Goal: Task Accomplishment & Management: Manage account settings

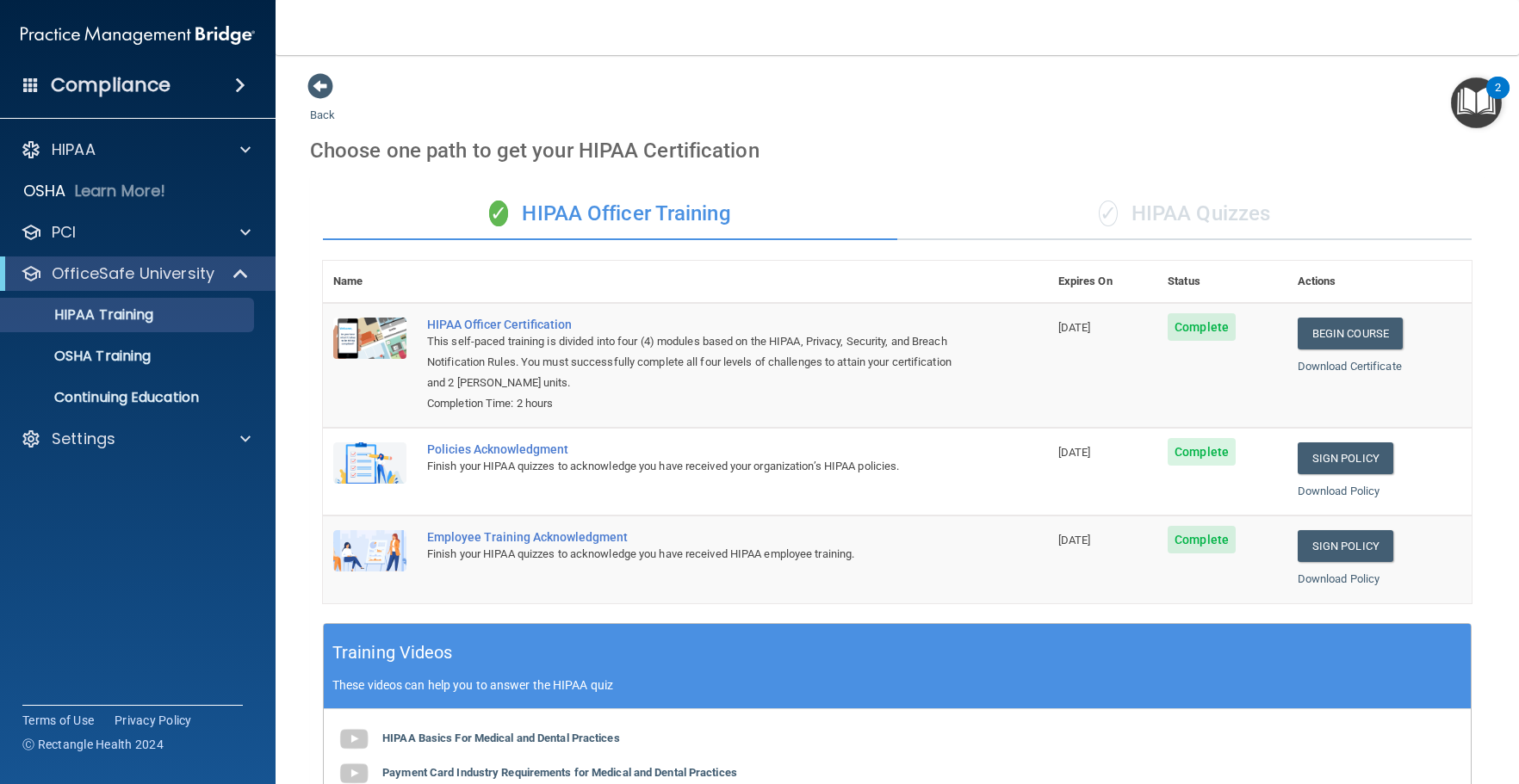
scroll to position [374, 0]
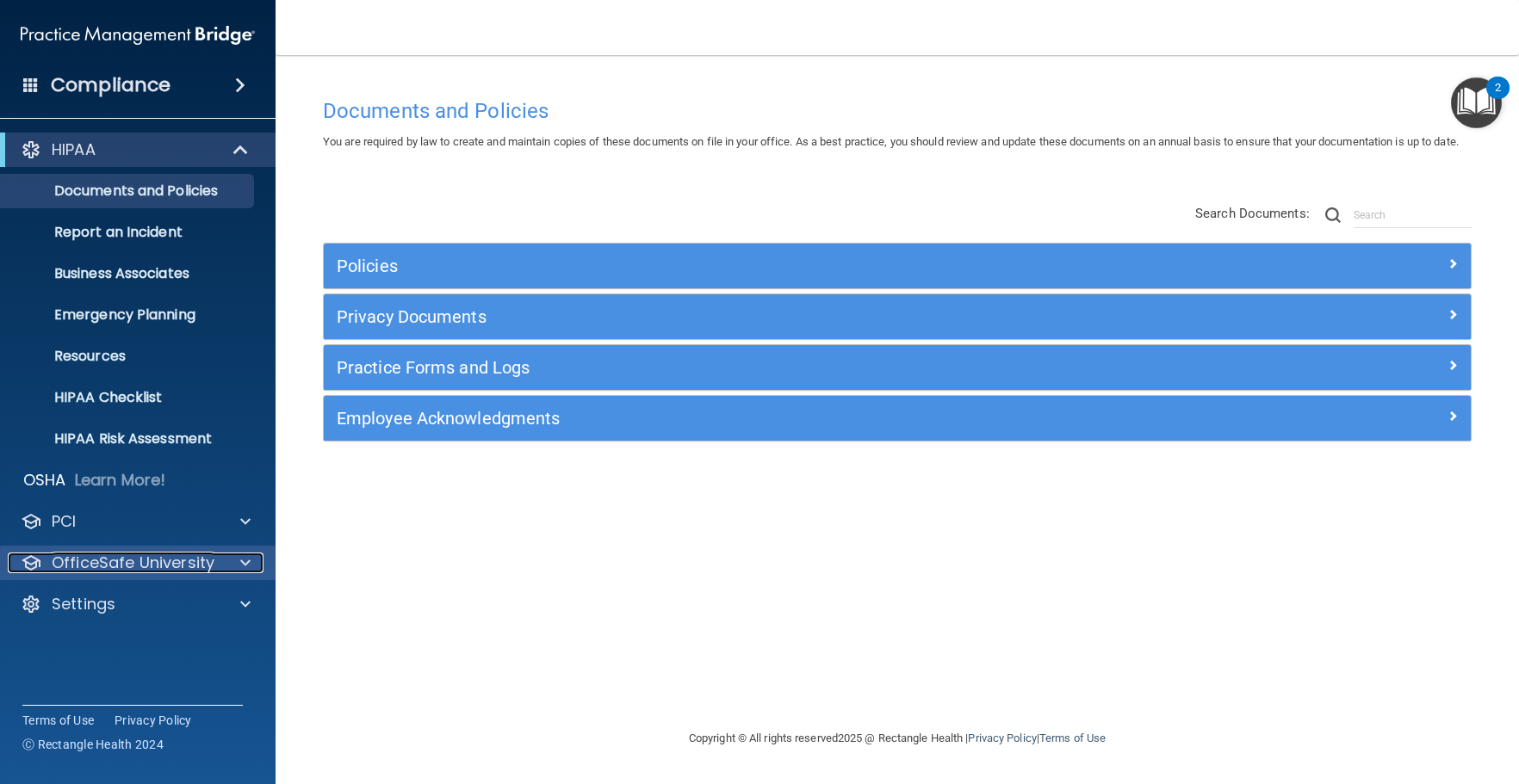
click at [149, 563] on p "OfficeSafe University" at bounding box center [133, 563] width 162 height 21
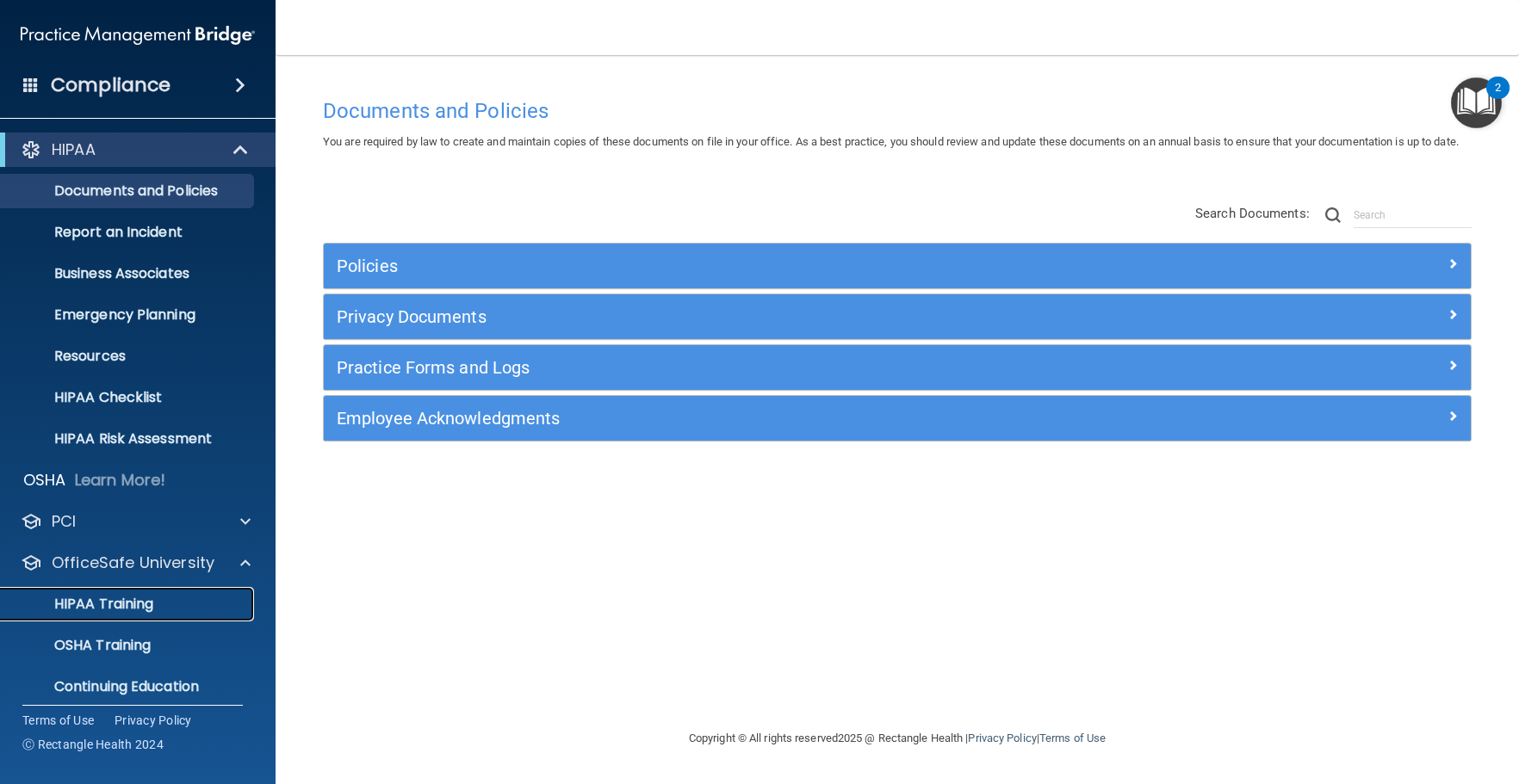
click at [180, 596] on div "HIPAA Training" at bounding box center [129, 604] width 235 height 17
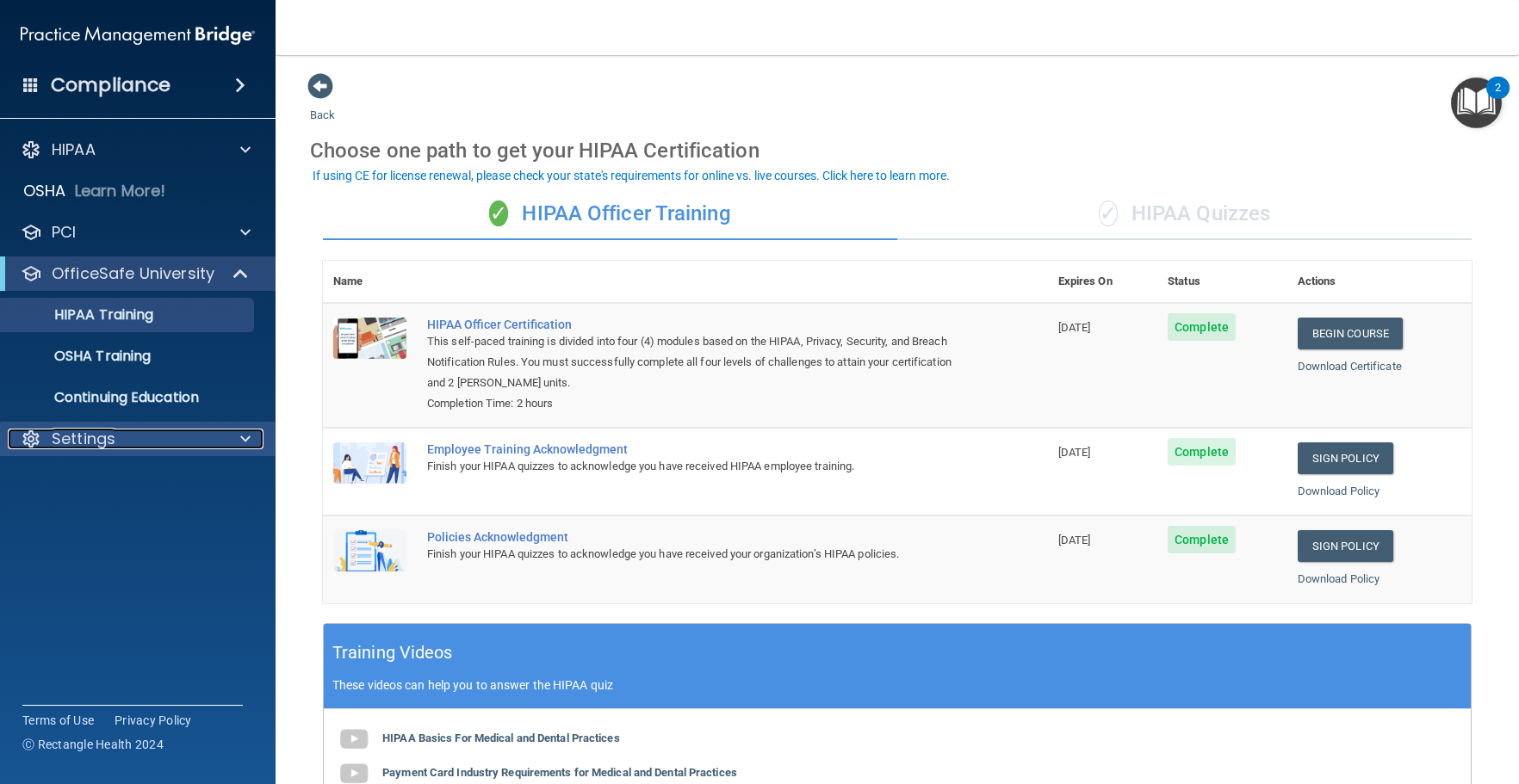
click at [145, 436] on div "Settings" at bounding box center [115, 439] width 214 height 21
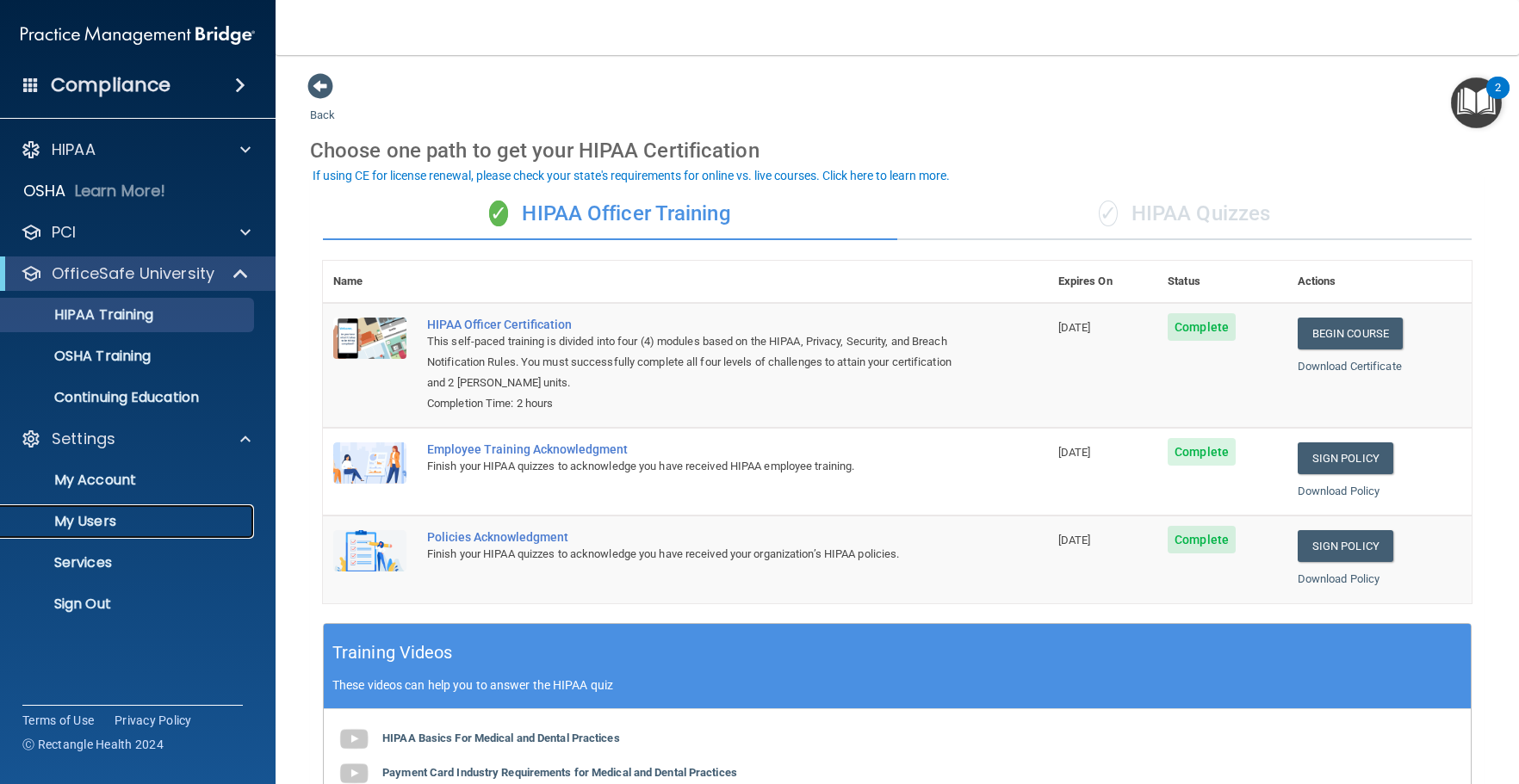
click at [133, 519] on p "My Users" at bounding box center [129, 521] width 235 height 17
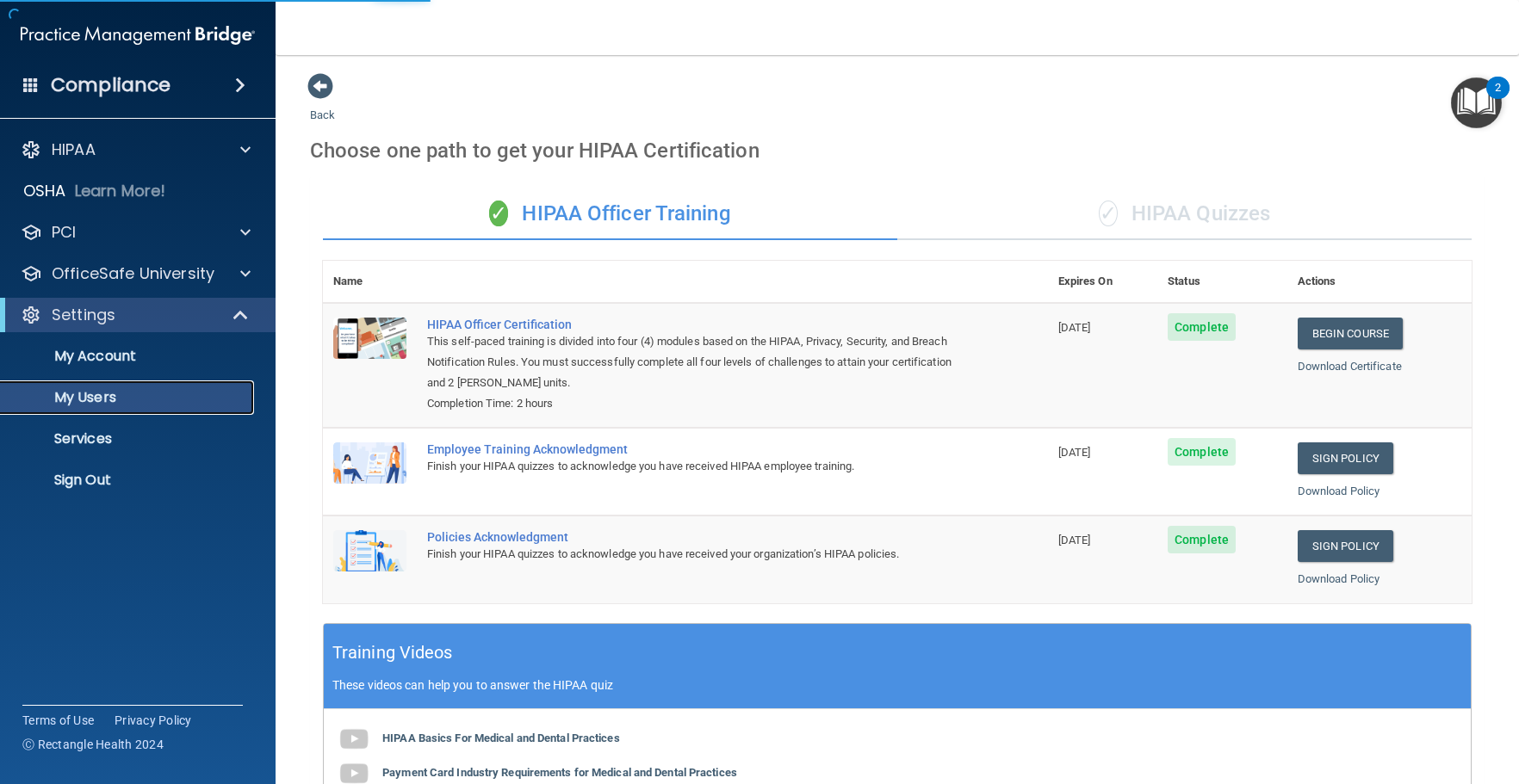
select select "20"
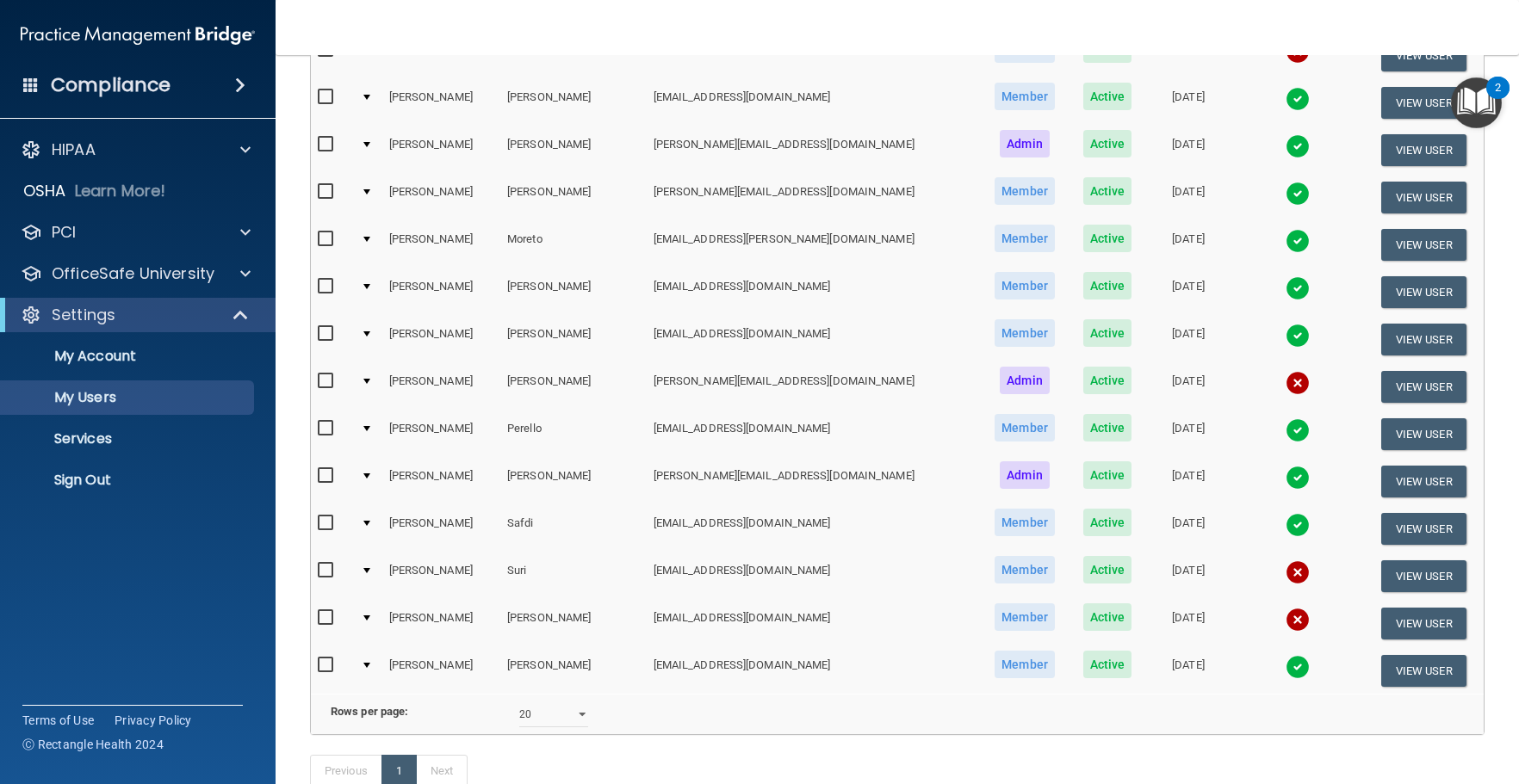
scroll to position [498, 0]
